Goal: Use online tool/utility: Use online tool/utility

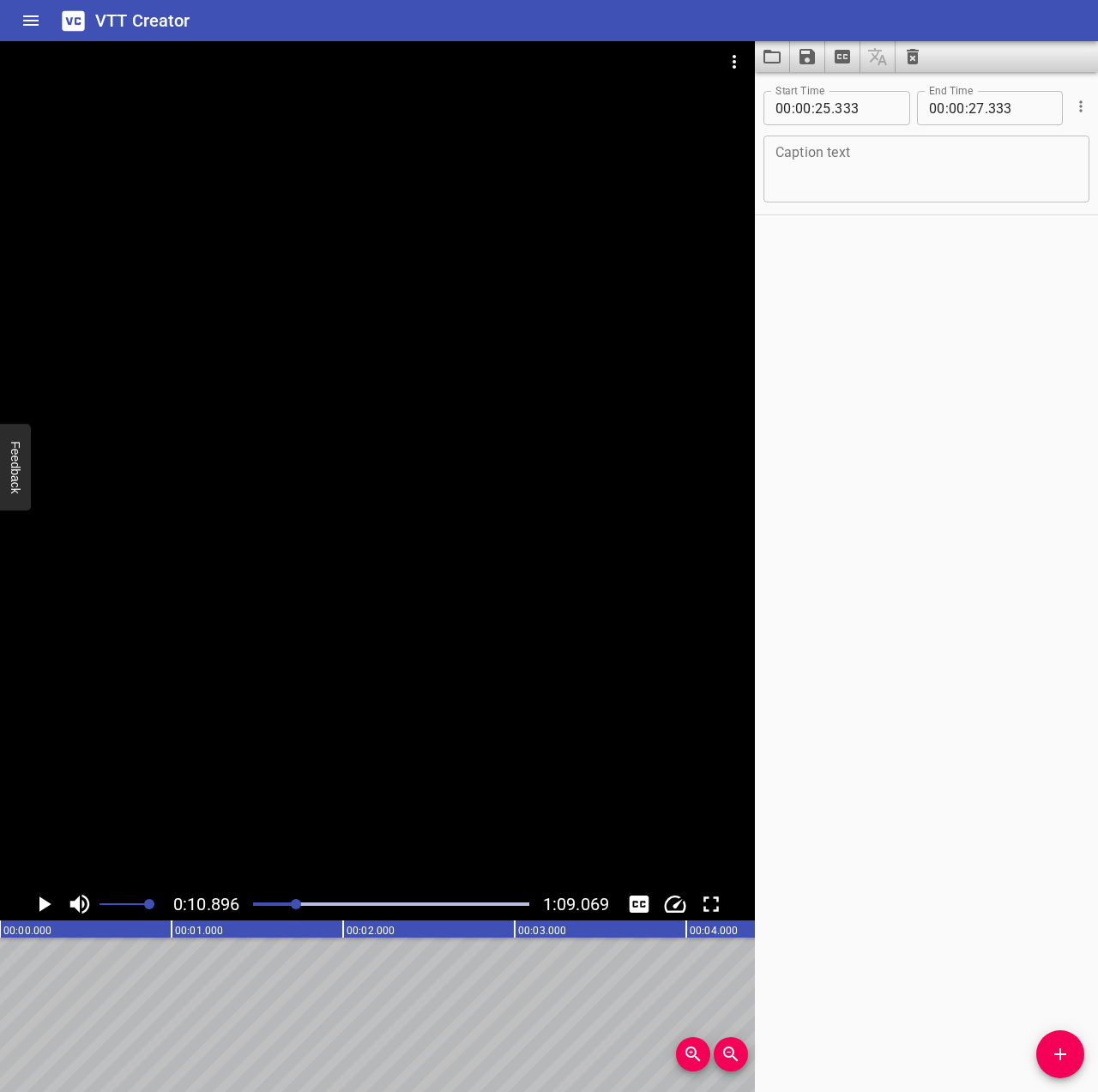
scroll to position [0, 1869]
click at [732, 45] on button "Video Options" at bounding box center [734, 62] width 41 height 41
click at [731, 73] on li "Select New Video File..." at bounding box center [799, 64] width 171 height 31
click at [739, 64] on icon "Video Options" at bounding box center [734, 62] width 21 height 21
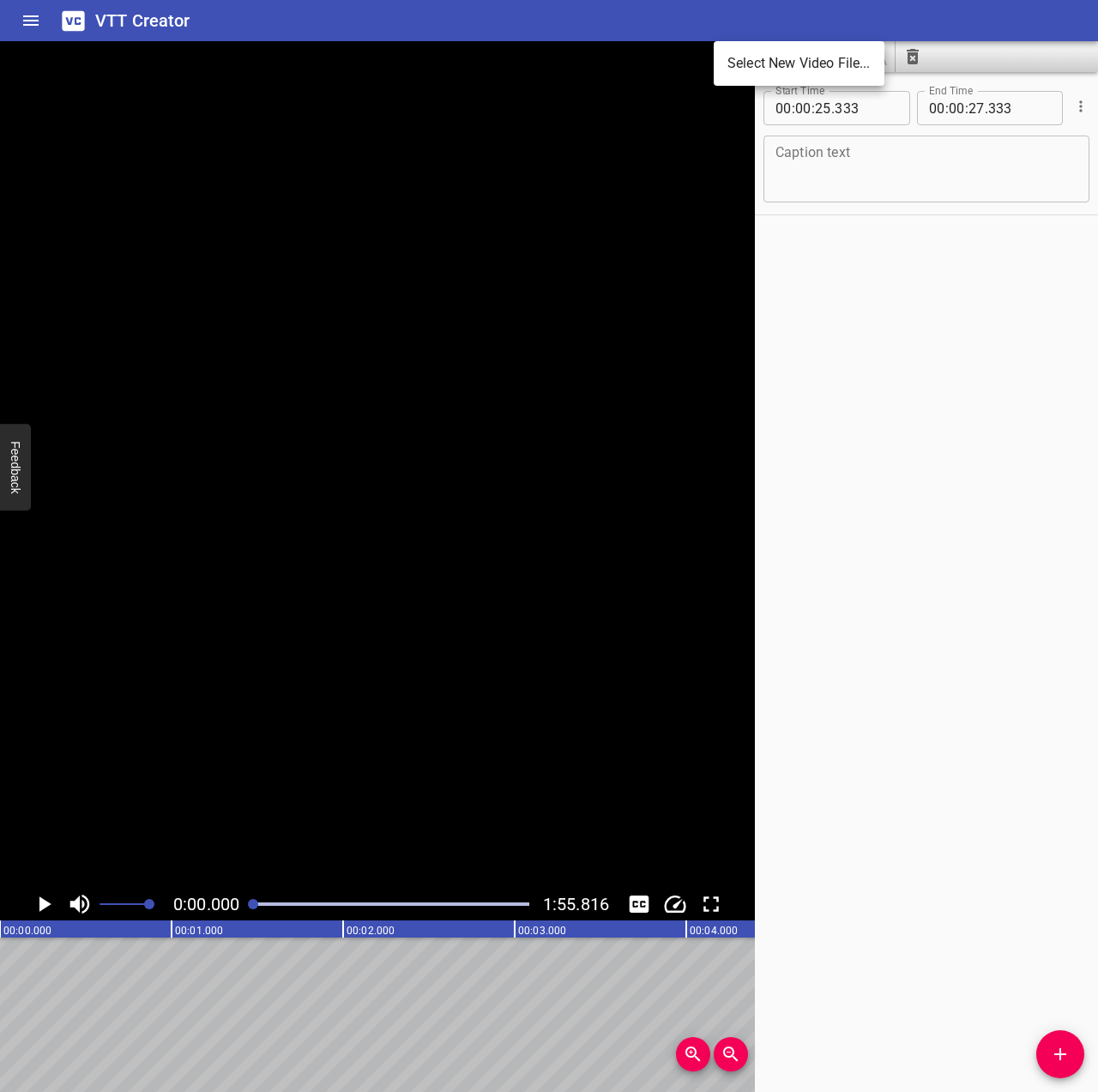
click at [752, 73] on li "Select New Video File..." at bounding box center [799, 64] width 171 height 31
click at [741, 57] on icon "Video Options" at bounding box center [734, 62] width 21 height 21
click at [757, 68] on li "Select New Video File..." at bounding box center [799, 64] width 171 height 31
click at [734, 60] on icon "Video Options" at bounding box center [734, 62] width 3 height 14
click at [755, 56] on li "Select New Video File..." at bounding box center [799, 64] width 171 height 31
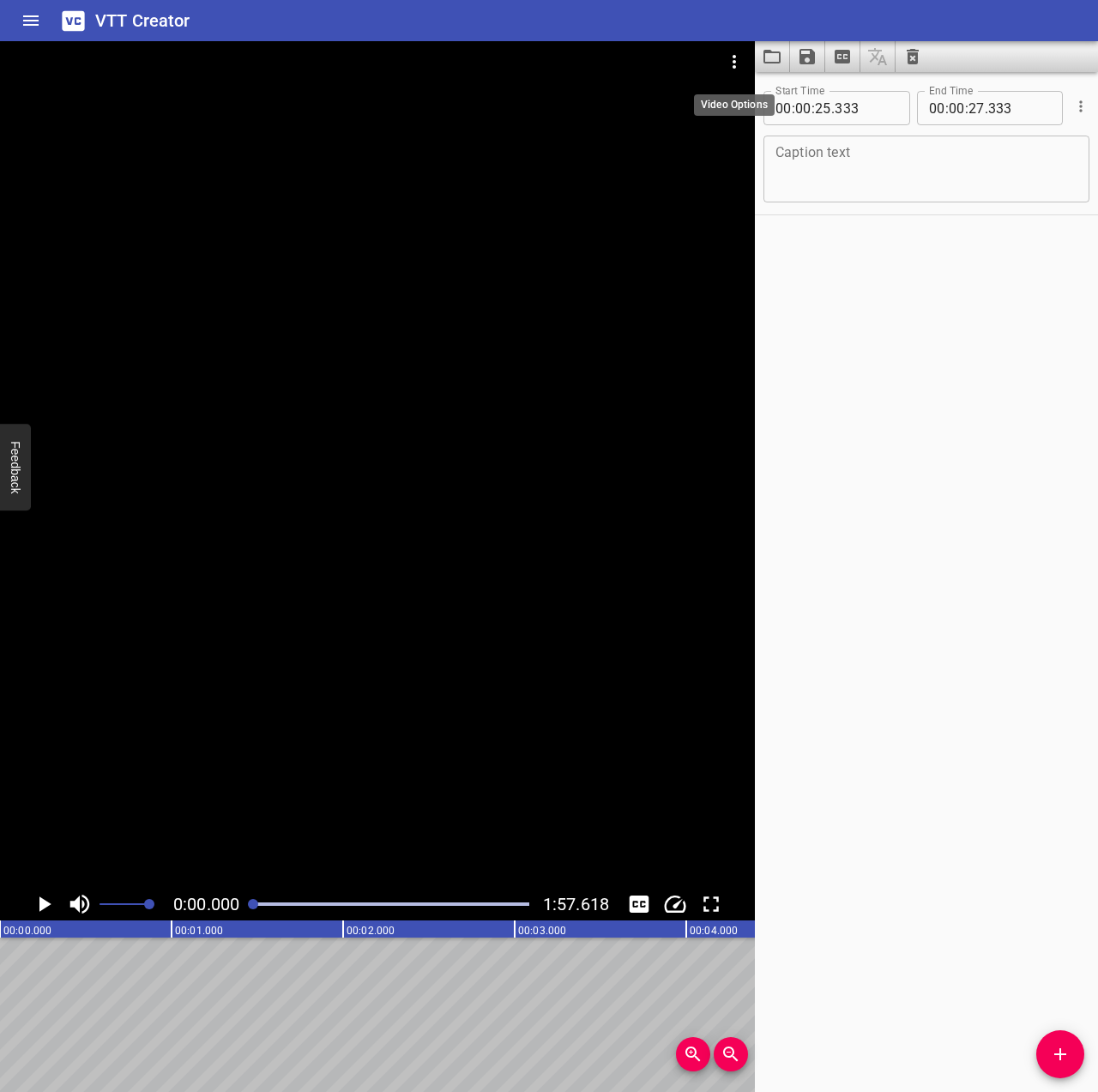
click at [732, 54] on icon "Video Options" at bounding box center [734, 62] width 21 height 21
click at [769, 56] on li "Select New Video File..." at bounding box center [799, 64] width 171 height 31
click at [740, 60] on icon "Video Options" at bounding box center [734, 62] width 21 height 21
click at [743, 73] on li "Select New Video File..." at bounding box center [799, 64] width 171 height 31
click at [289, 900] on div at bounding box center [391, 905] width 297 height 24
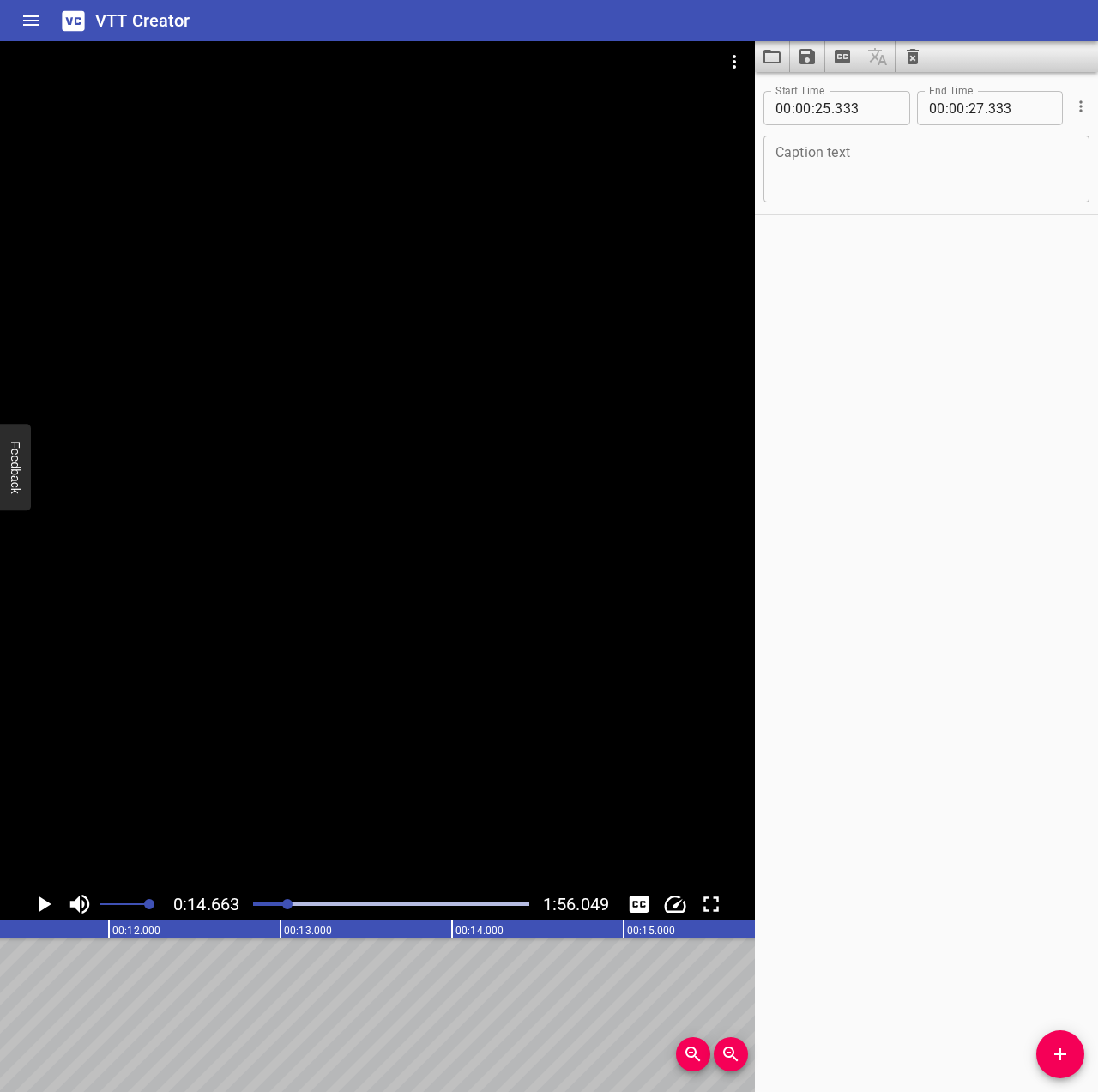
click at [319, 908] on div at bounding box center [391, 905] width 297 height 24
click at [335, 908] on div at bounding box center [391, 905] width 297 height 24
click at [365, 905] on div "Play progress" at bounding box center [391, 905] width 276 height 3
click at [400, 905] on div "Play progress" at bounding box center [391, 905] width 276 height 3
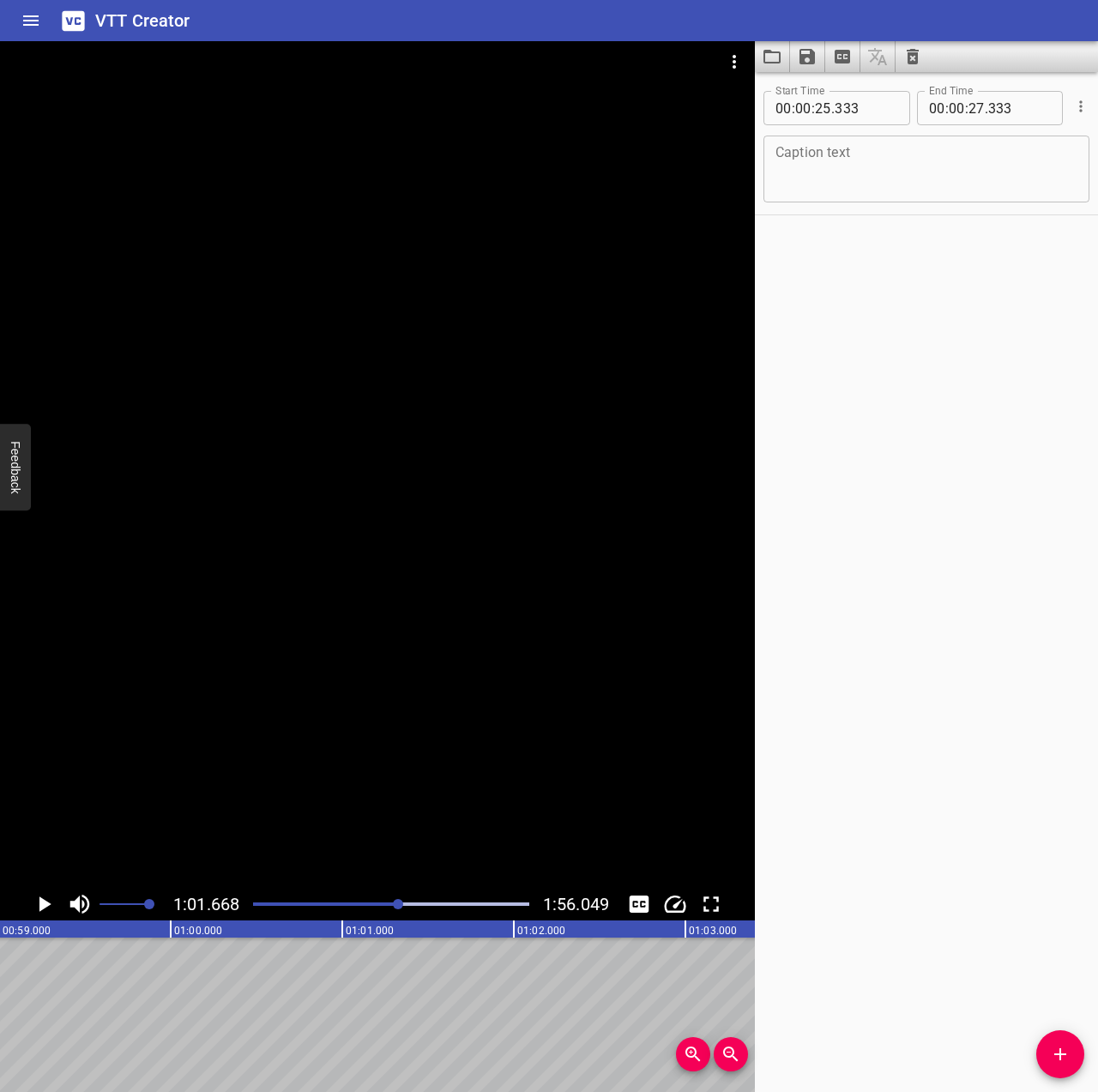
click at [430, 905] on div "Play progress" at bounding box center [391, 905] width 276 height 3
click at [465, 898] on div at bounding box center [391, 905] width 297 height 24
click at [449, 900] on div at bounding box center [391, 905] width 297 height 24
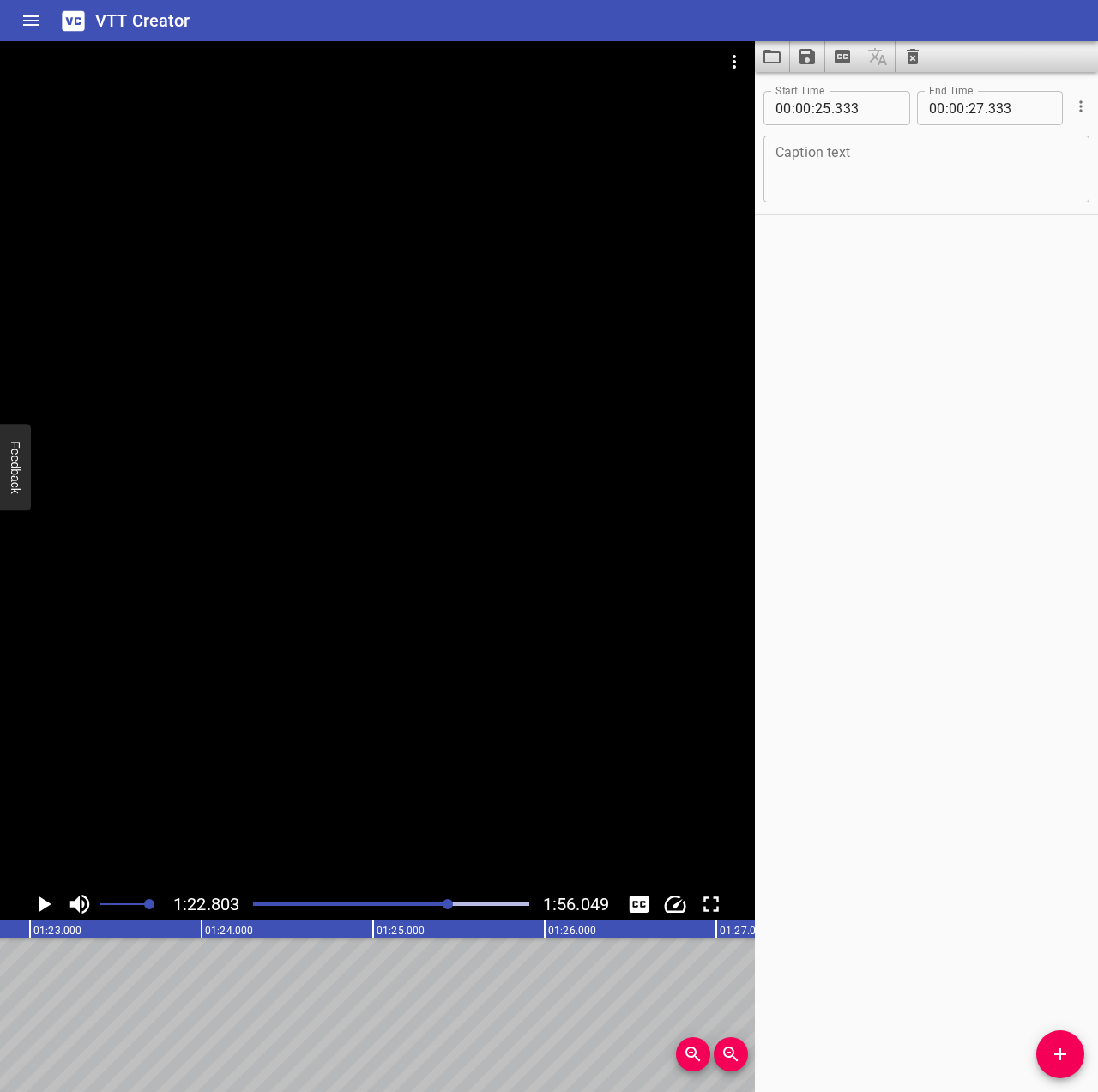
scroll to position [0, 14206]
click at [744, 66] on icon "Video Options" at bounding box center [734, 62] width 21 height 21
click at [762, 60] on li "Select New Video File..." at bounding box center [799, 64] width 171 height 31
